Goal: Transaction & Acquisition: Download file/media

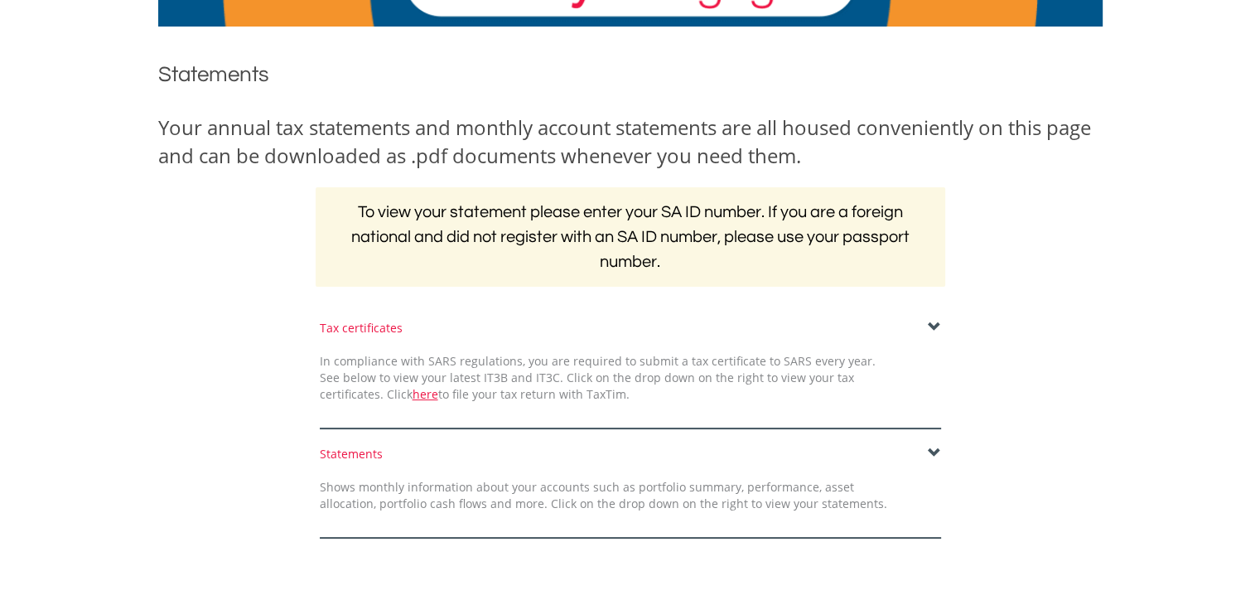
scroll to position [166, 0]
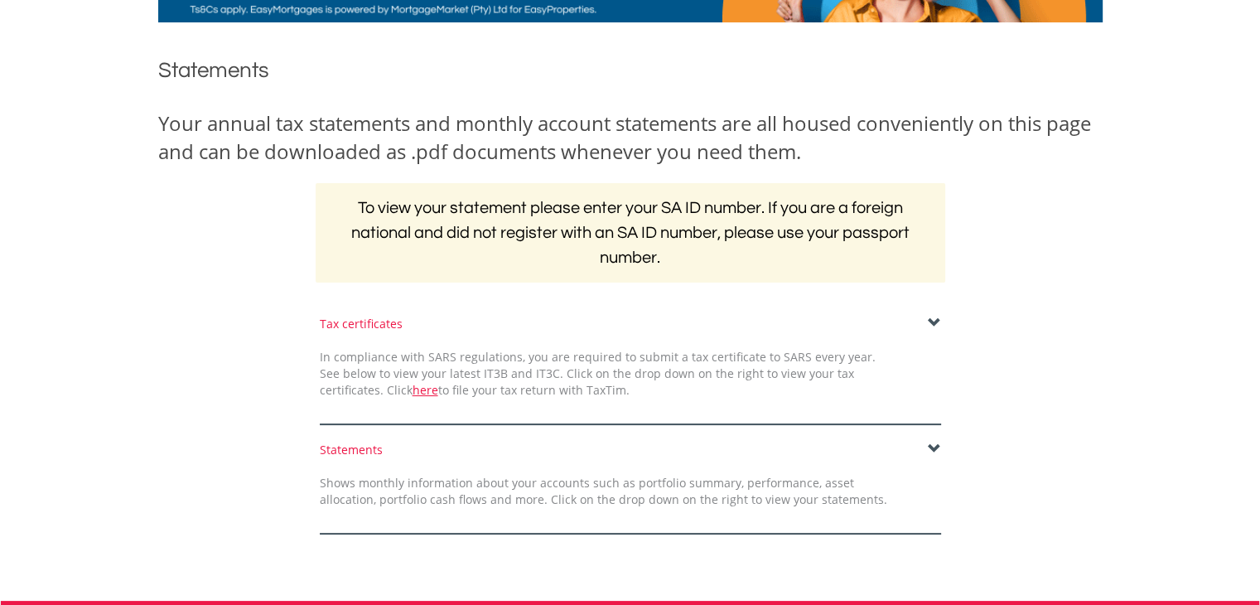
click at [934, 323] on span at bounding box center [934, 322] width 13 height 13
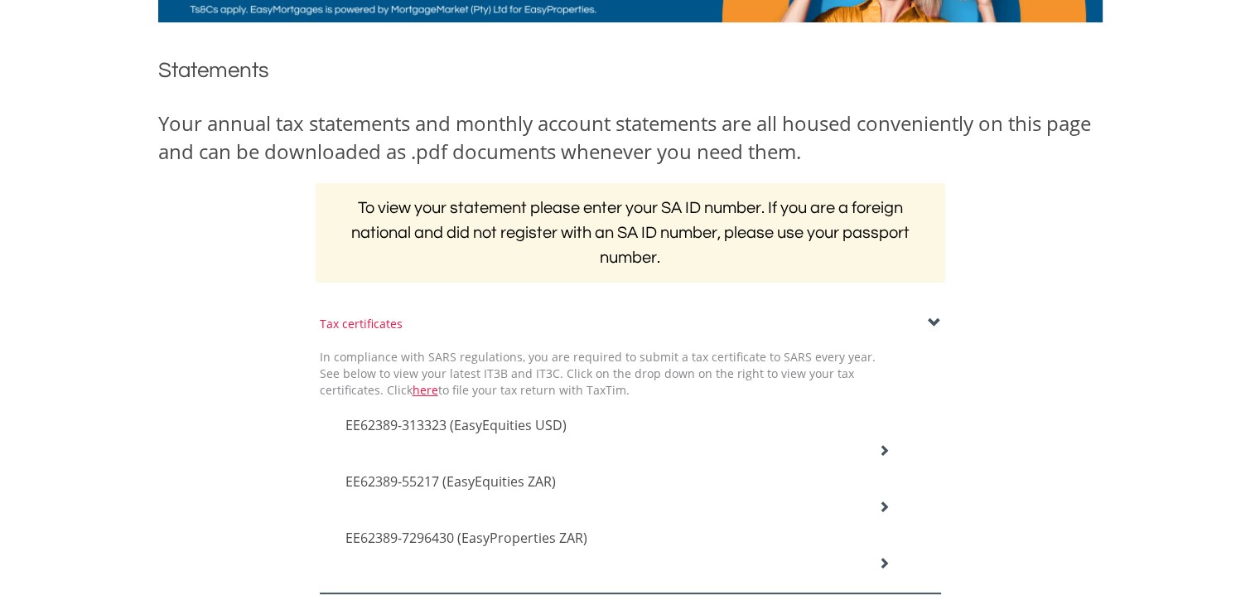
scroll to position [249, 0]
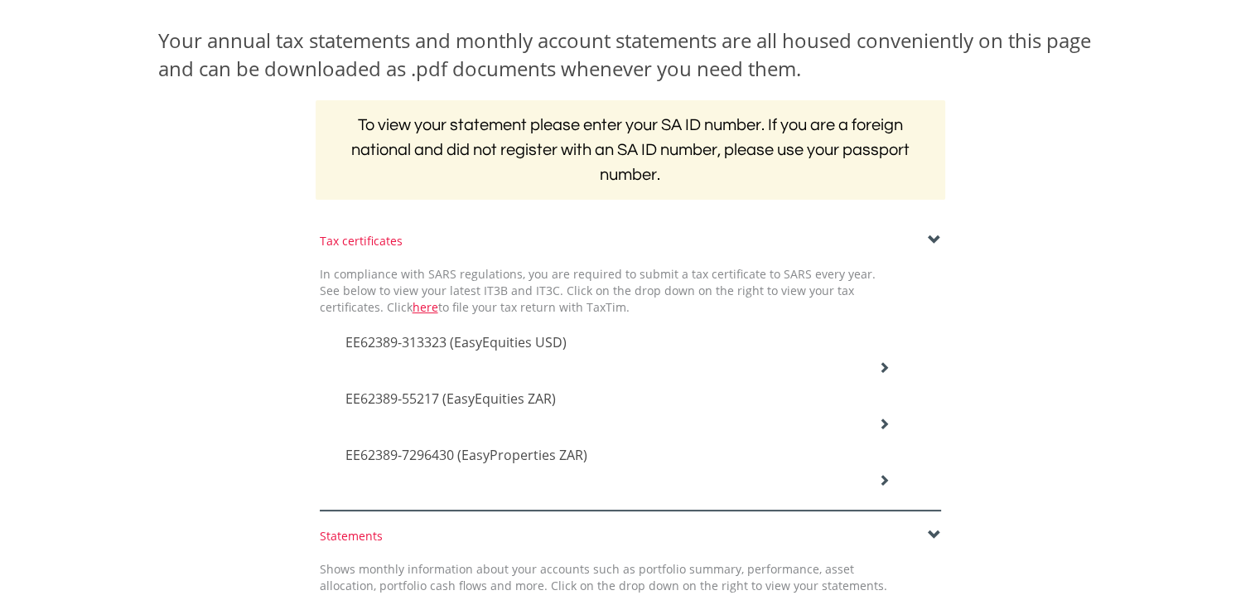
click at [881, 365] on icon at bounding box center [884, 367] width 12 height 12
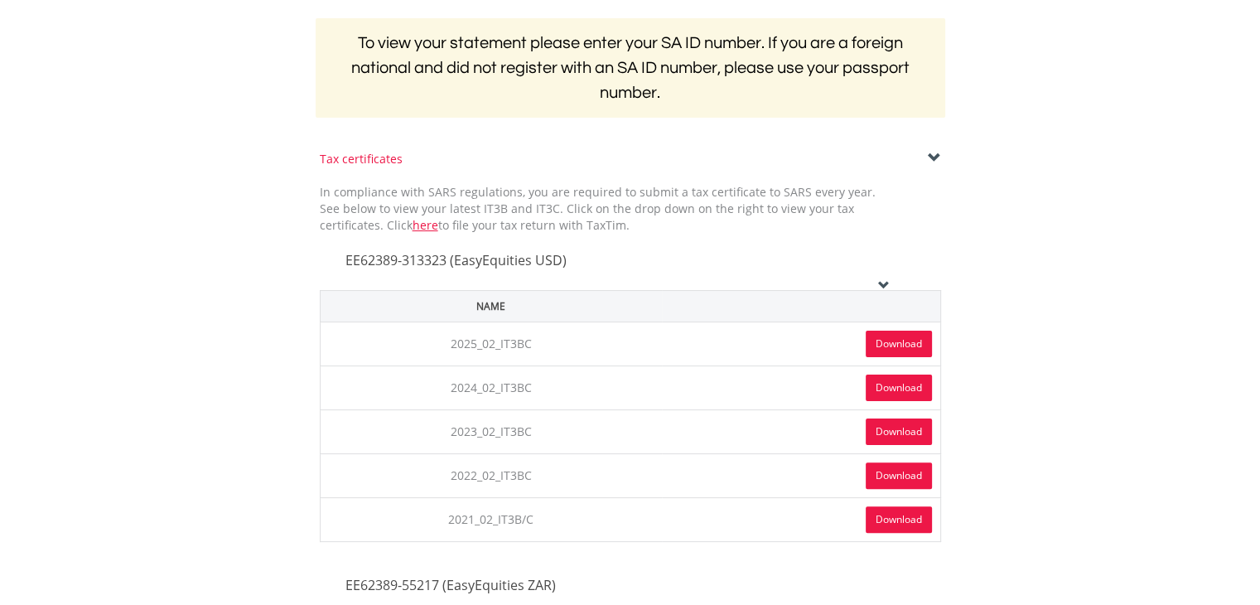
scroll to position [331, 0]
click at [898, 339] on link "Download" at bounding box center [899, 343] width 66 height 27
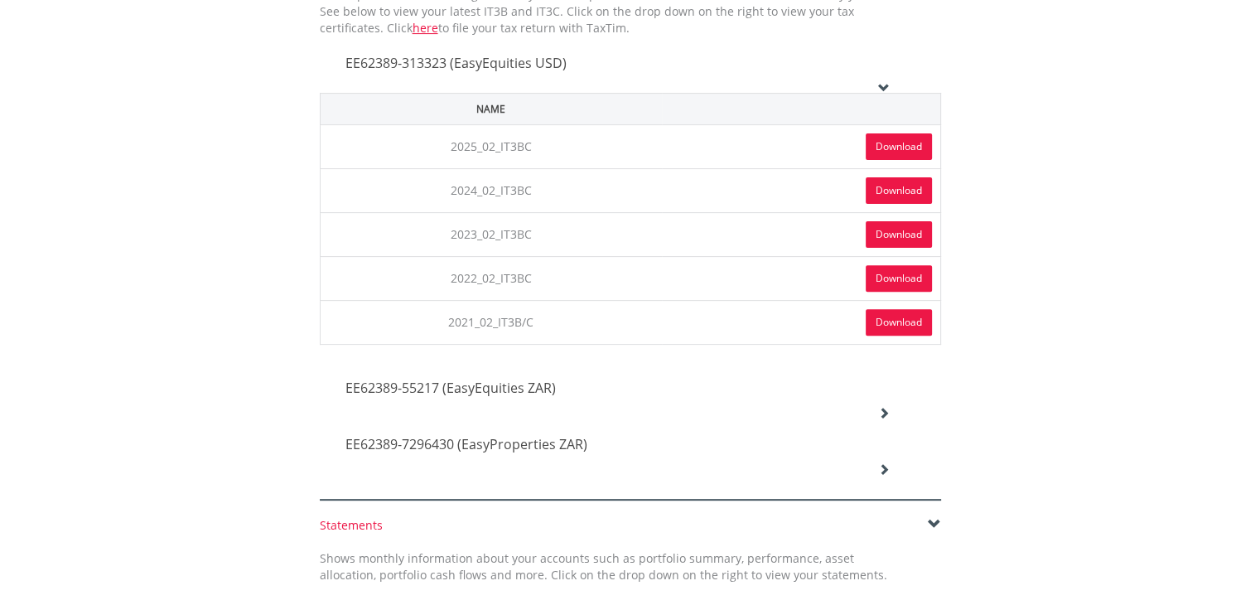
scroll to position [497, 0]
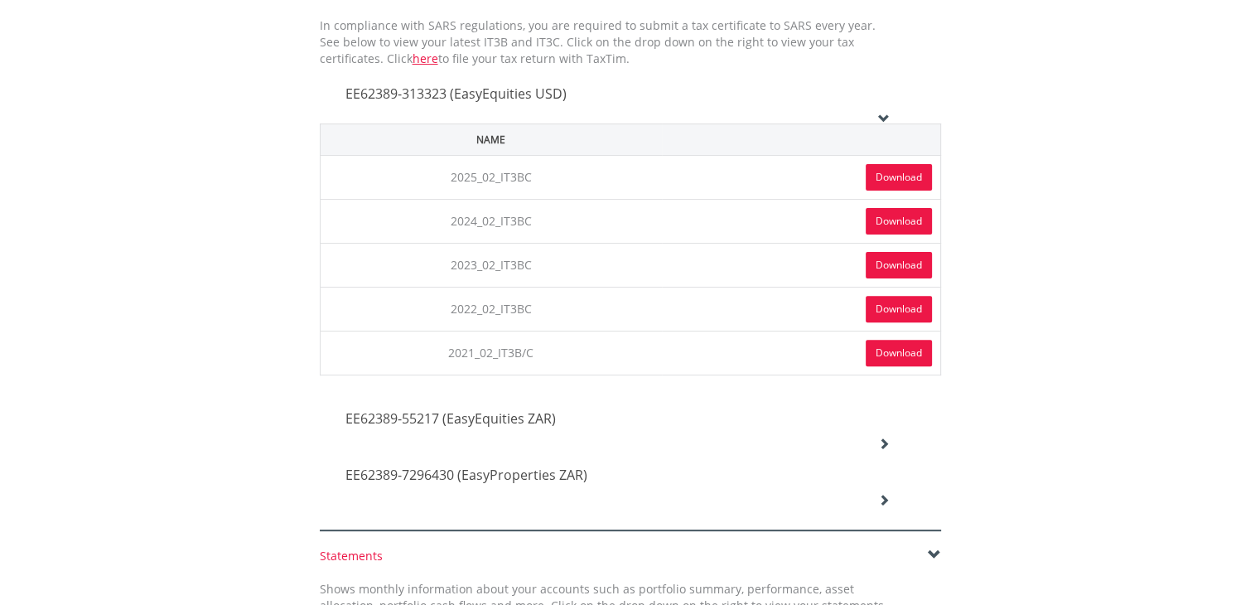
click at [883, 437] on icon at bounding box center [884, 443] width 12 height 12
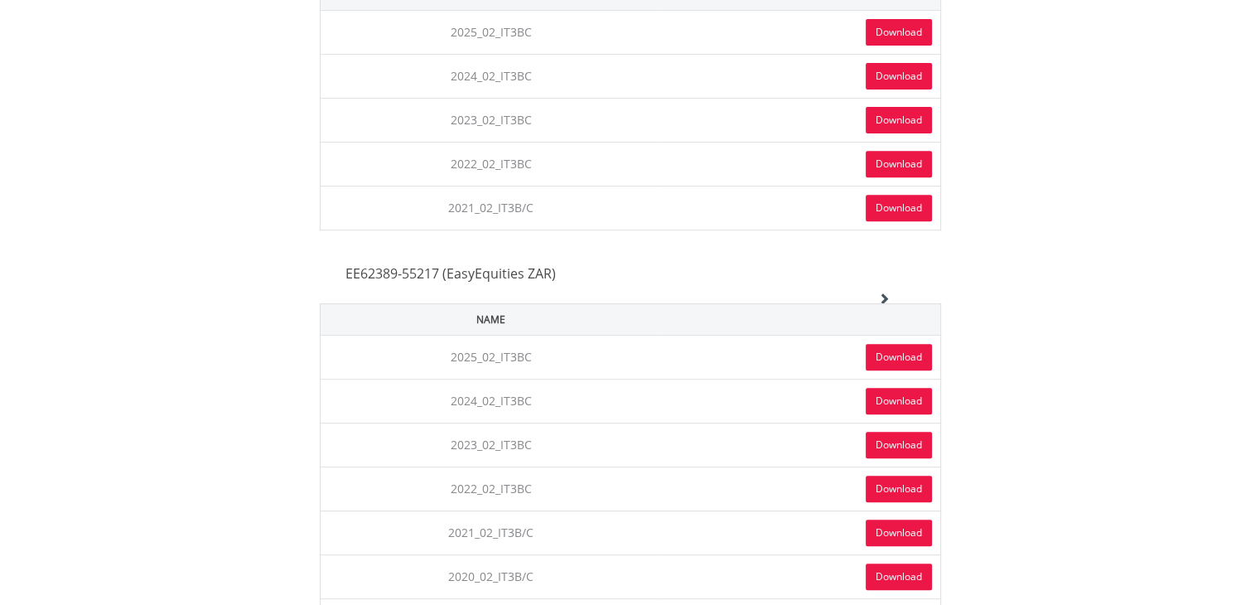
scroll to position [663, 0]
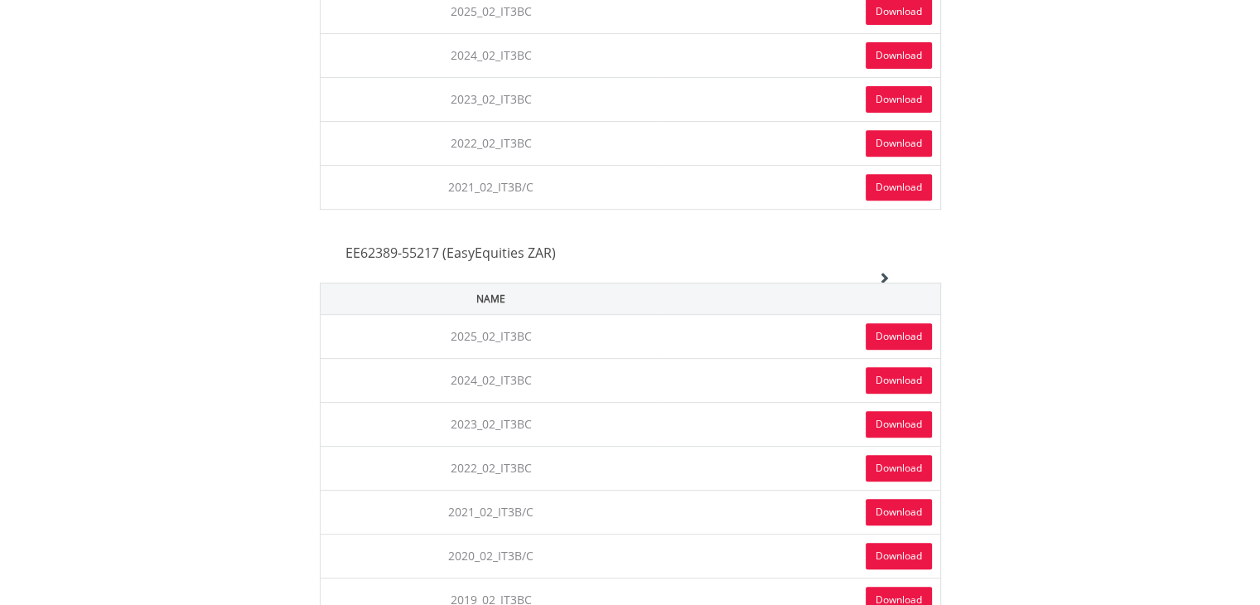
click at [888, 336] on link "Download" at bounding box center [899, 336] width 66 height 27
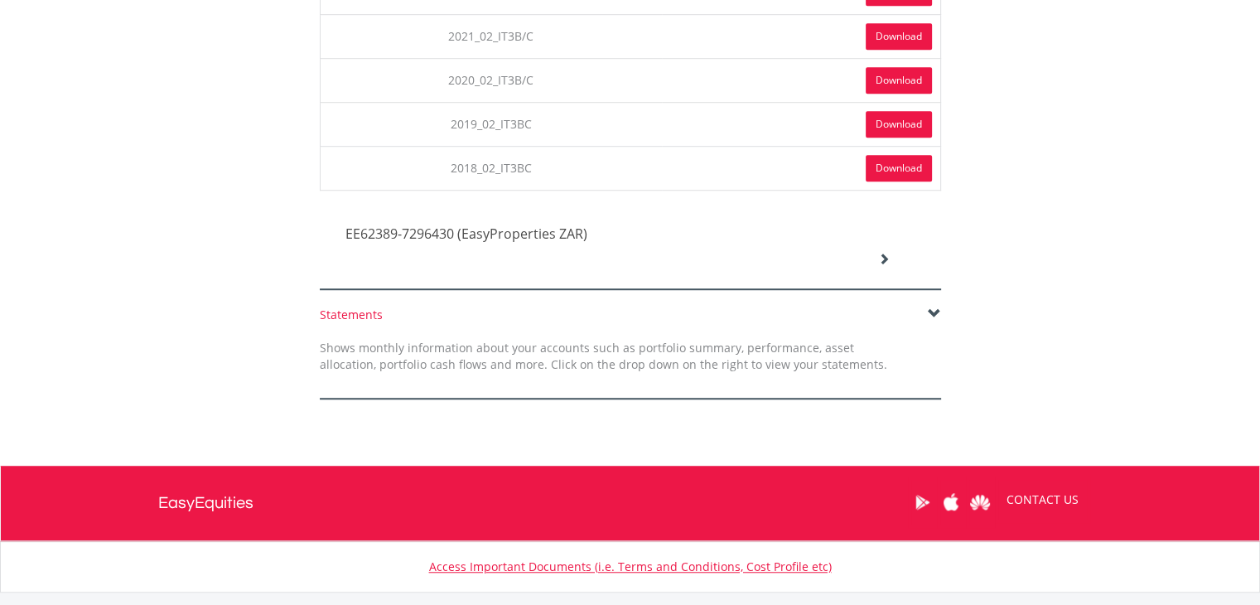
scroll to position [1225, 0]
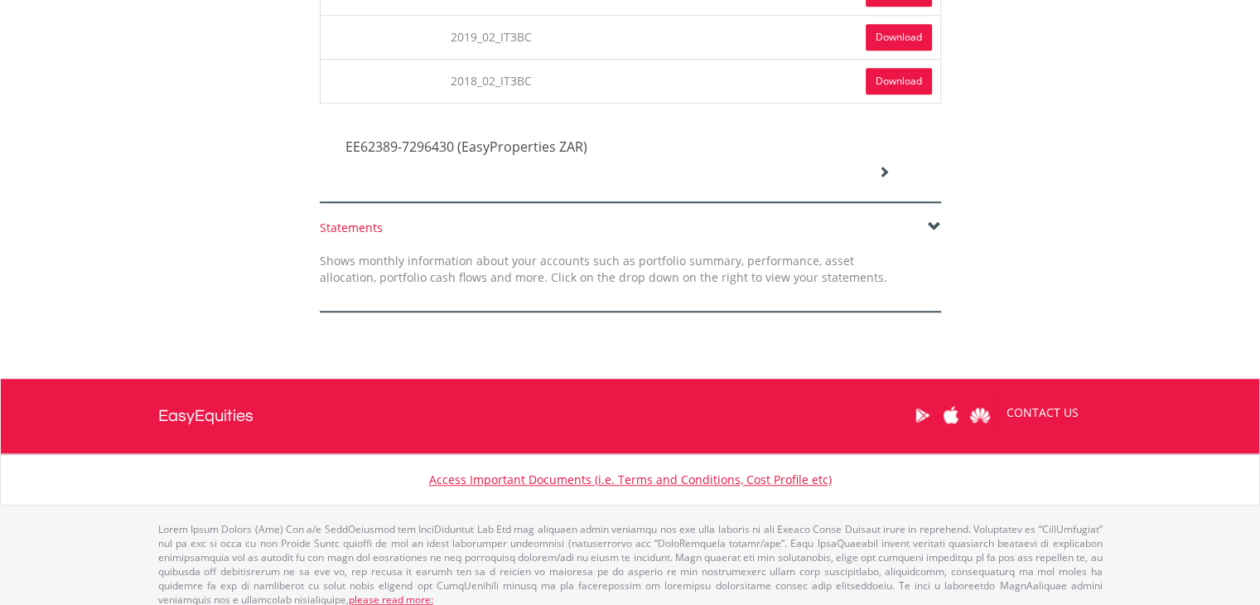
click at [887, 166] on icon at bounding box center [884, 172] width 12 height 12
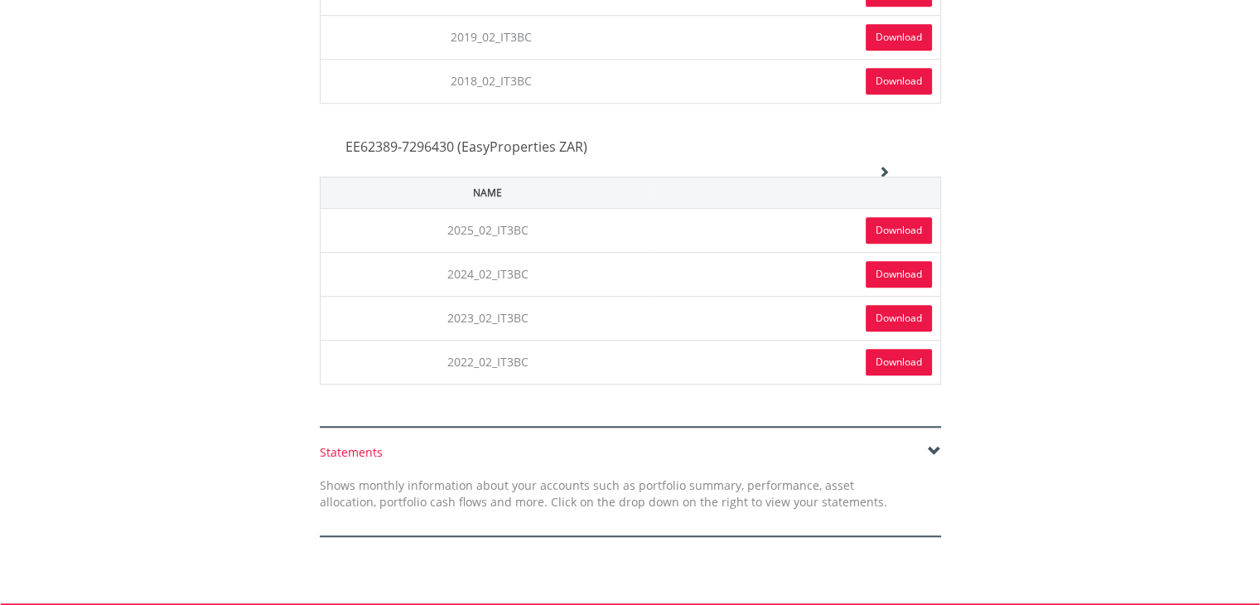
click at [879, 223] on link "Download" at bounding box center [899, 230] width 66 height 27
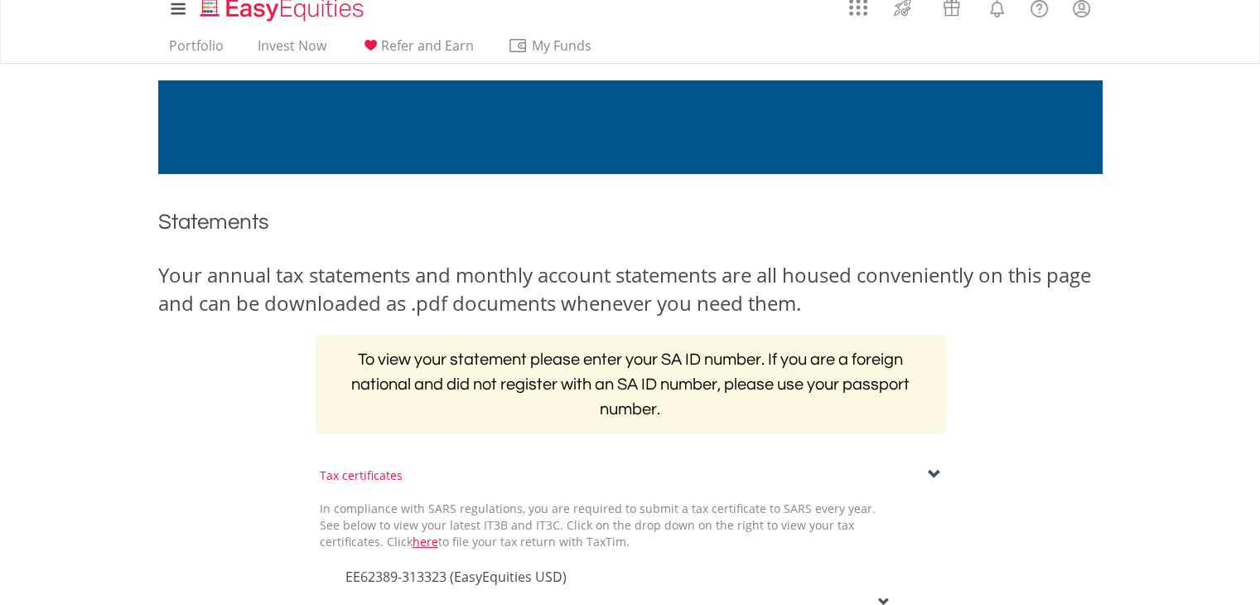
scroll to position [0, 0]
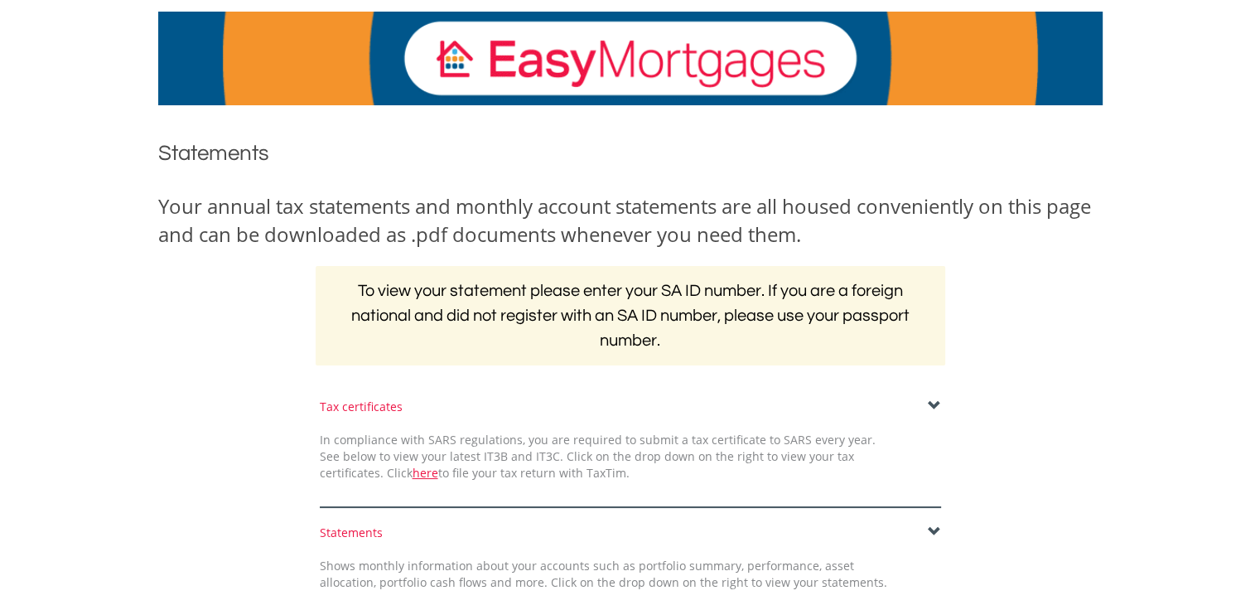
scroll to position [166, 0]
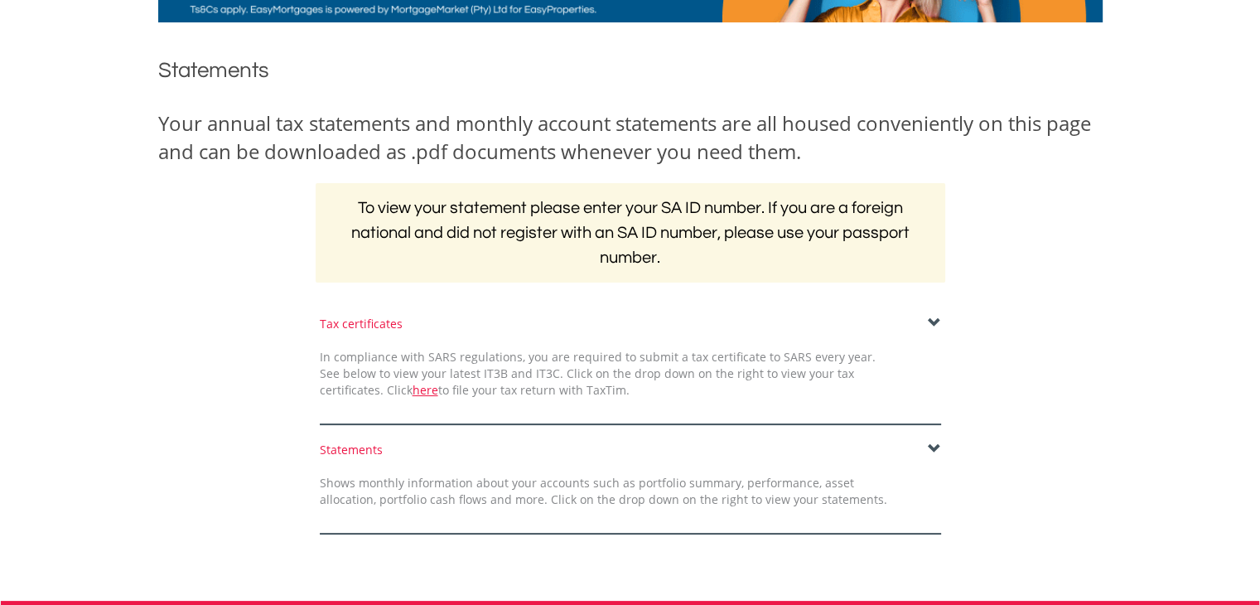
click at [934, 320] on span at bounding box center [934, 322] width 13 height 13
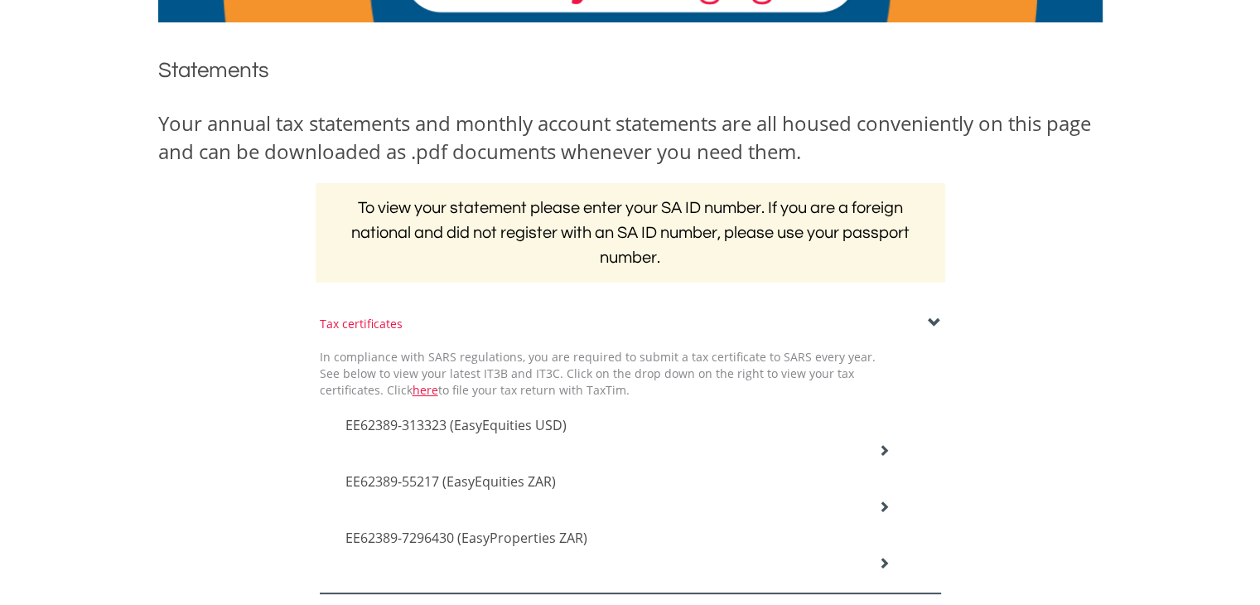
click at [881, 456] on icon at bounding box center [884, 450] width 12 height 12
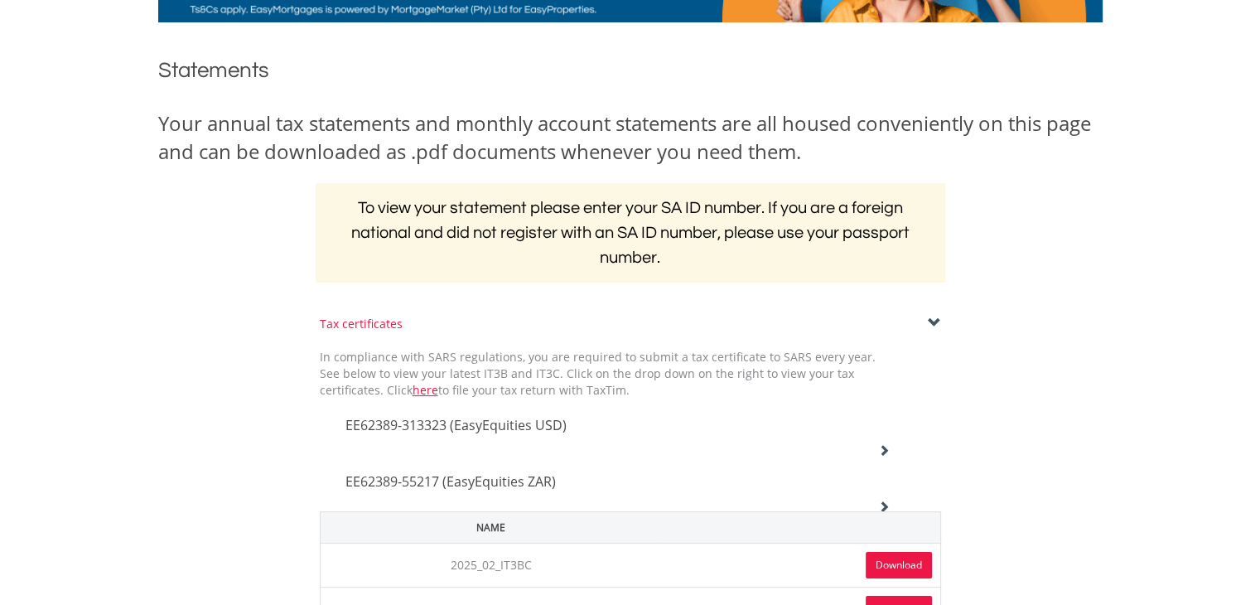
scroll to position [249, 0]
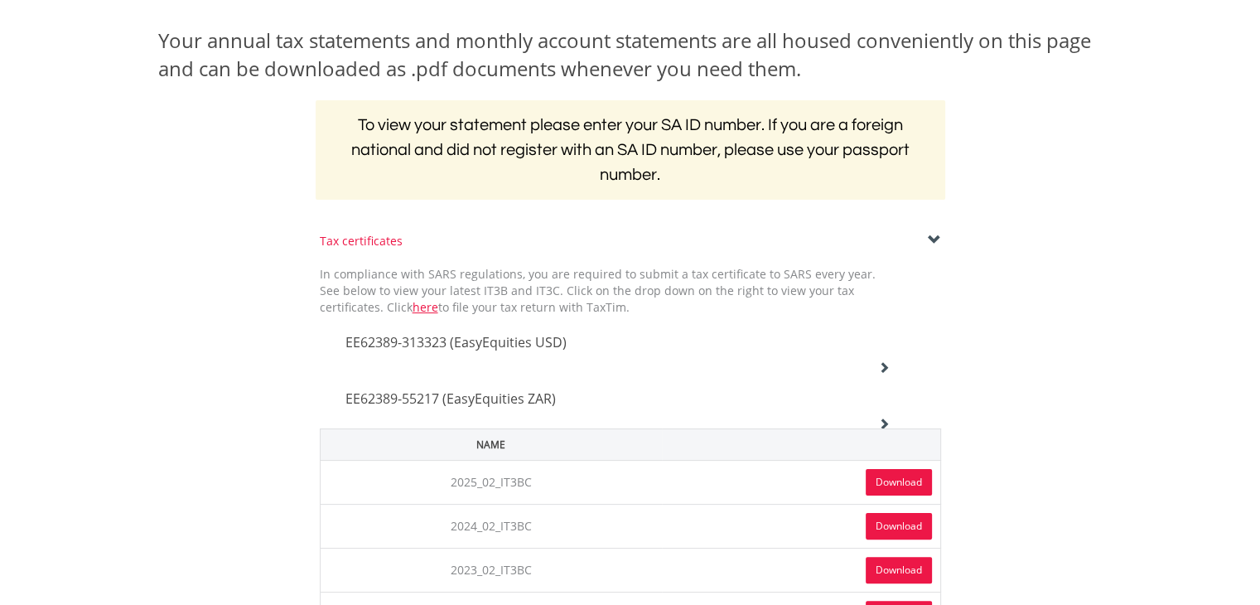
click at [897, 481] on link "Download" at bounding box center [899, 482] width 66 height 27
